Goal: Task Accomplishment & Management: Use online tool/utility

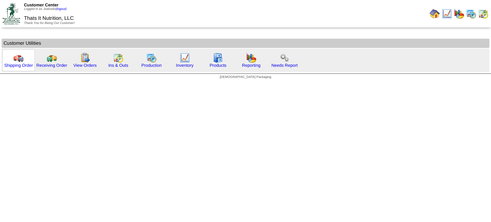
click at [17, 57] on img at bounding box center [18, 58] width 10 height 10
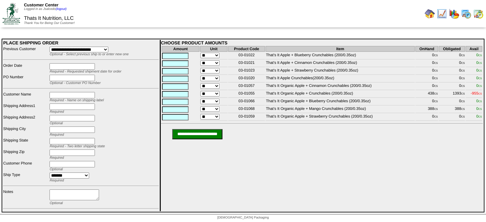
click at [479, 16] on img at bounding box center [478, 14] width 10 height 10
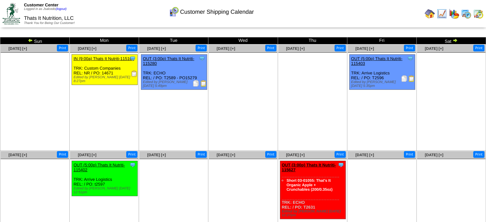
click at [484, 14] on td at bounding box center [479, 14] width 12 height 12
click at [480, 15] on img at bounding box center [478, 14] width 10 height 10
click at [467, 15] on img at bounding box center [466, 14] width 10 height 10
